Goal: Complete application form: Complete application form

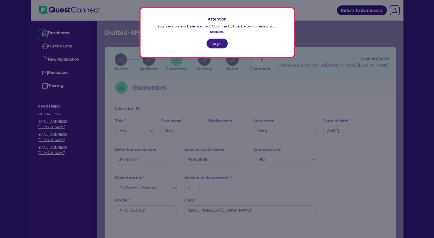
select select "MRS"
select select "VIC"
select select "DE_FACTO"
click at [220, 39] on link "Login" at bounding box center [217, 44] width 21 height 10
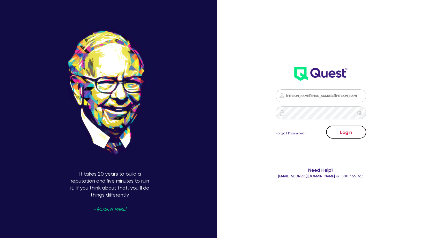
click at [349, 133] on button "Login" at bounding box center [346, 132] width 40 height 13
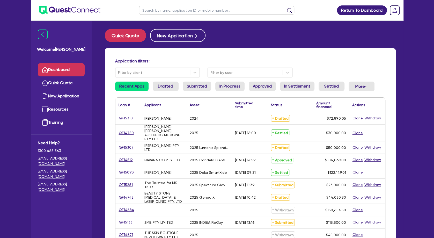
click at [176, 11] on input "text" at bounding box center [216, 10] width 155 height 9
type input "LUXE"
click at [285, 8] on button "submit" at bounding box center [289, 11] width 8 height 7
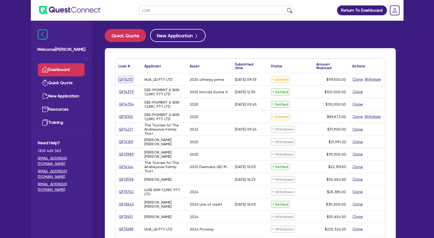
click at [128, 80] on link "QF15215" at bounding box center [126, 79] width 14 height 6
select select "SECONDARY_ASSETS"
select select "MEDICAL_DENTAL_LABORATORY_EQUIPMENT"
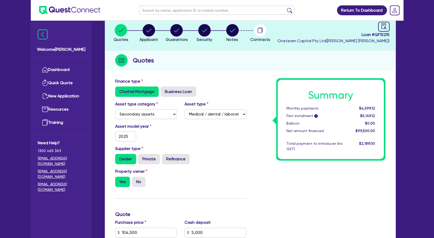
scroll to position [28, 0]
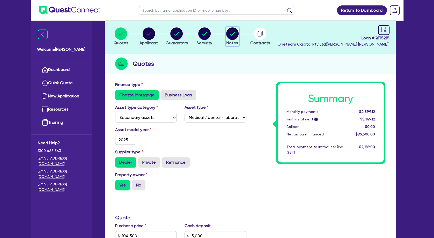
click at [230, 33] on circle "button" at bounding box center [232, 33] width 12 height 12
select select "Other"
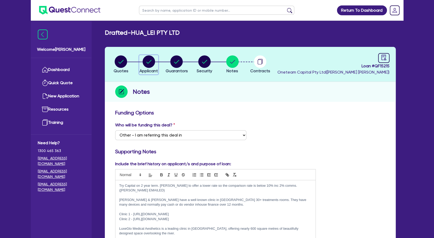
click at [152, 60] on circle "button" at bounding box center [149, 61] width 12 height 12
select select "COMPANY"
select select "HEALTH_BEAUTY"
select select "HAIR_BEAUTY_SALONS"
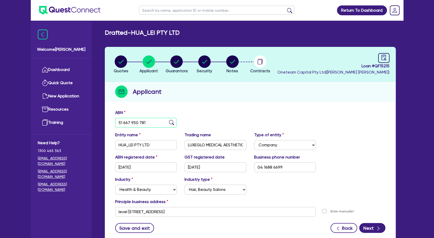
click at [136, 123] on input "51 667 950 781" at bounding box center [146, 123] width 62 height 10
click at [174, 60] on circle "button" at bounding box center [176, 61] width 12 height 12
select select "MR"
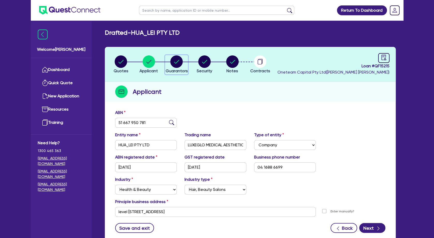
select select "WA"
select select "MARRIED"
select select "PROPERTY"
select select "CASH"
select select "VEHICLE"
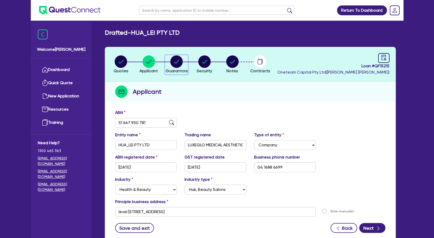
select select "HOUSEHOLD_PERSONAL"
select select "OTHER"
select select "MORTGAGE"
select select "MS"
select select "WA"
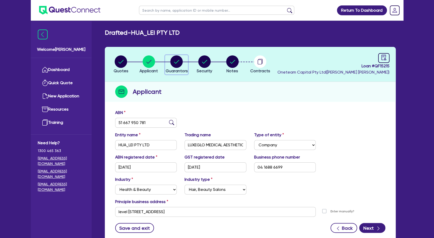
select select "MARRIED"
select select "PROPERTY"
select select "CASH"
select select "VEHICLE"
select select "HOUSEHOLD_PERSONAL"
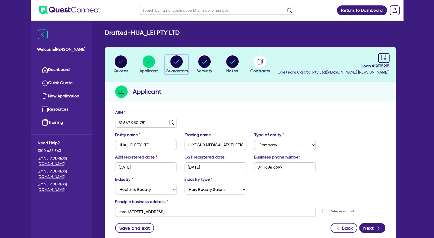
select select "OTHER"
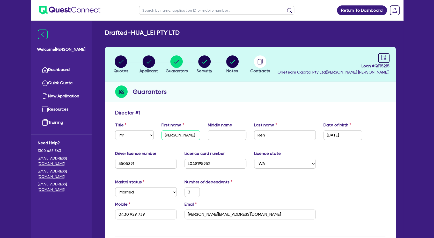
click at [182, 135] on input "[PERSON_NAME]" at bounding box center [181, 135] width 39 height 10
click at [124, 215] on input "0430 929 739" at bounding box center [146, 214] width 62 height 10
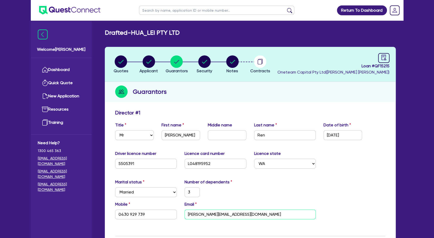
click at [214, 217] on input "[PERSON_NAME][EMAIL_ADDRESS][DOMAIN_NAME]" at bounding box center [250, 214] width 131 height 10
click at [148, 62] on circle "button" at bounding box center [149, 61] width 12 height 12
select select "COMPANY"
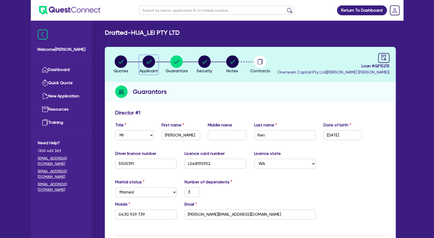
select select "HEALTH_BEAUTY"
select select "HAIR_BEAUTY_SALONS"
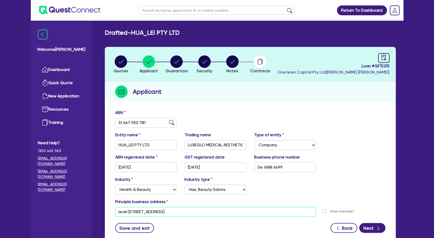
click at [162, 211] on input "level [STREET_ADDRESS]" at bounding box center [215, 212] width 201 height 10
click at [177, 62] on circle "button" at bounding box center [176, 61] width 12 height 12
select select "MR"
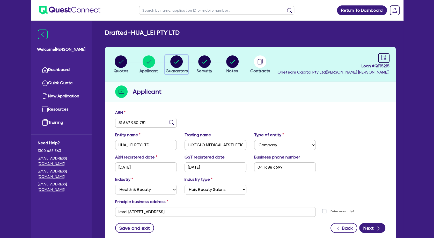
select select "WA"
select select "MARRIED"
select select "PROPERTY"
select select "CASH"
select select "VEHICLE"
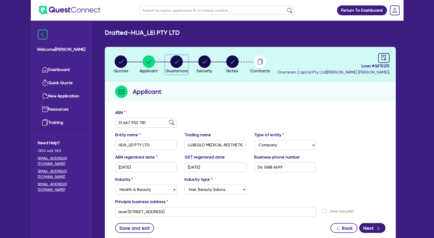
select select "HOUSEHOLD_PERSONAL"
select select "OTHER"
select select "MORTGAGE"
select select "MS"
select select "WA"
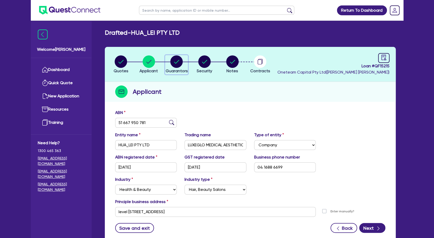
select select "MARRIED"
select select "PROPERTY"
select select "CASH"
select select "VEHICLE"
select select "HOUSEHOLD_PERSONAL"
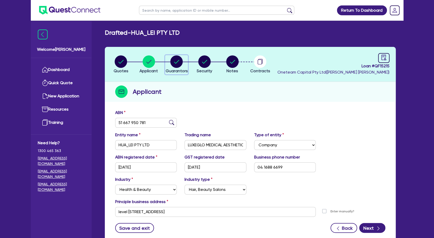
select select "OTHER"
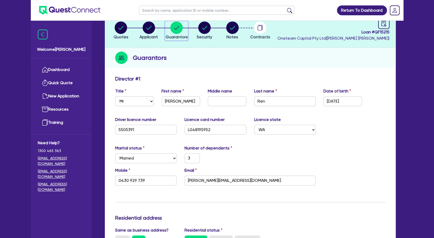
scroll to position [56, 0]
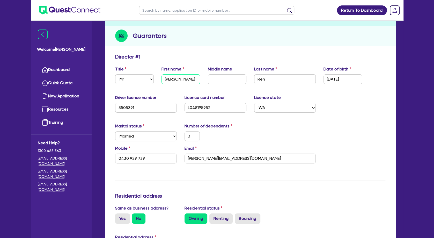
click at [172, 80] on input "[PERSON_NAME]" at bounding box center [181, 79] width 39 height 10
click at [259, 78] on input "Ren" at bounding box center [285, 79] width 62 height 10
click at [215, 159] on input "[PERSON_NAME][EMAIL_ADDRESS][DOMAIN_NAME]" at bounding box center [250, 158] width 131 height 10
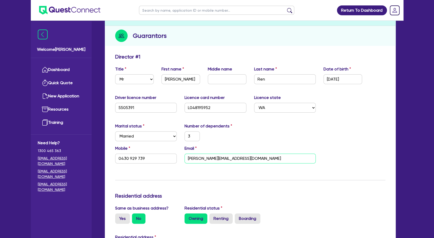
click at [215, 159] on input "[PERSON_NAME][EMAIL_ADDRESS][DOMAIN_NAME]" at bounding box center [250, 158] width 131 height 10
click at [136, 155] on input "0430 929 739" at bounding box center [146, 158] width 62 height 10
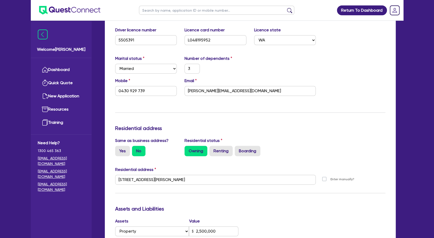
scroll to position [140, 0]
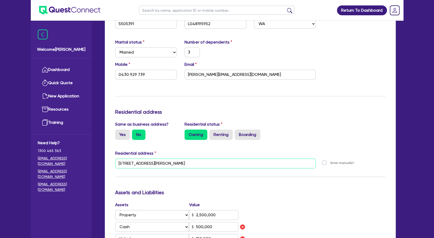
click at [159, 164] on input "[STREET_ADDRESS][PERSON_NAME]" at bounding box center [215, 163] width 201 height 10
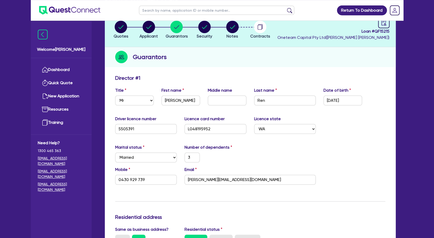
scroll to position [28, 0]
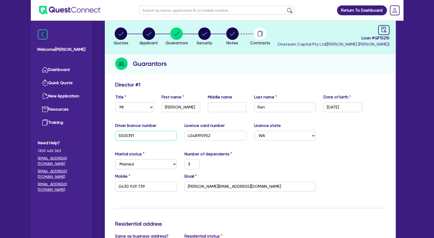
click at [127, 133] on input "5505391" at bounding box center [146, 136] width 62 height 10
click at [202, 136] on input "L048195952" at bounding box center [216, 136] width 62 height 10
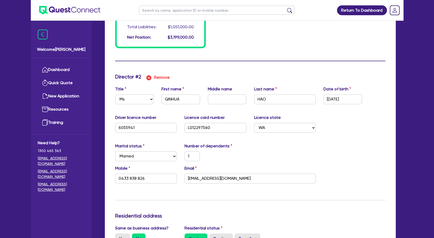
scroll to position [503, 0]
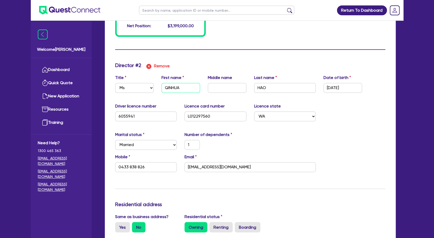
click at [178, 84] on input "QINHUA" at bounding box center [181, 88] width 39 height 10
click at [263, 87] on input "HAO" at bounding box center [285, 88] width 62 height 10
click at [226, 166] on input "[EMAIL_ADDRESS][DOMAIN_NAME]" at bounding box center [250, 167] width 131 height 10
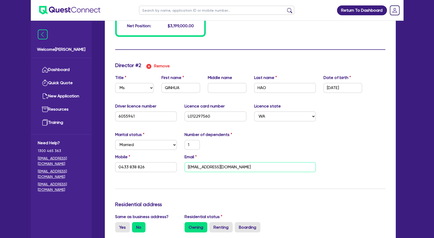
click at [226, 166] on input "[EMAIL_ADDRESS][DOMAIN_NAME]" at bounding box center [250, 167] width 131 height 10
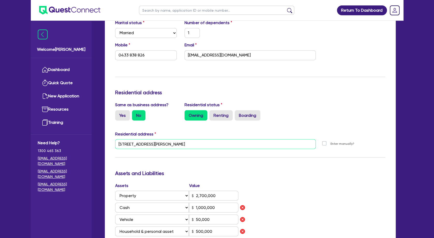
click at [154, 145] on input "[STREET_ADDRESS][PERSON_NAME]" at bounding box center [215, 144] width 201 height 10
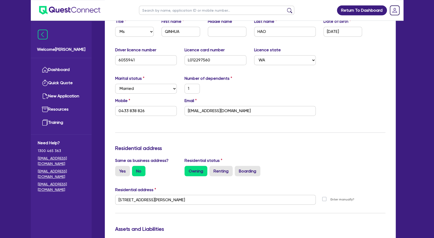
scroll to position [559, 0]
click at [130, 59] on input "6055941" at bounding box center [146, 60] width 62 height 10
click at [200, 60] on input "L012297560" at bounding box center [216, 60] width 62 height 10
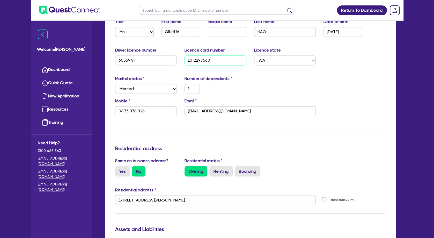
click at [200, 60] on input "L012297560" at bounding box center [216, 60] width 62 height 10
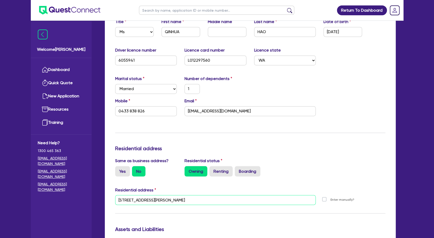
click at [175, 200] on input "[STREET_ADDRESS][PERSON_NAME]" at bounding box center [215, 200] width 201 height 10
